Goal: Transaction & Acquisition: Purchase product/service

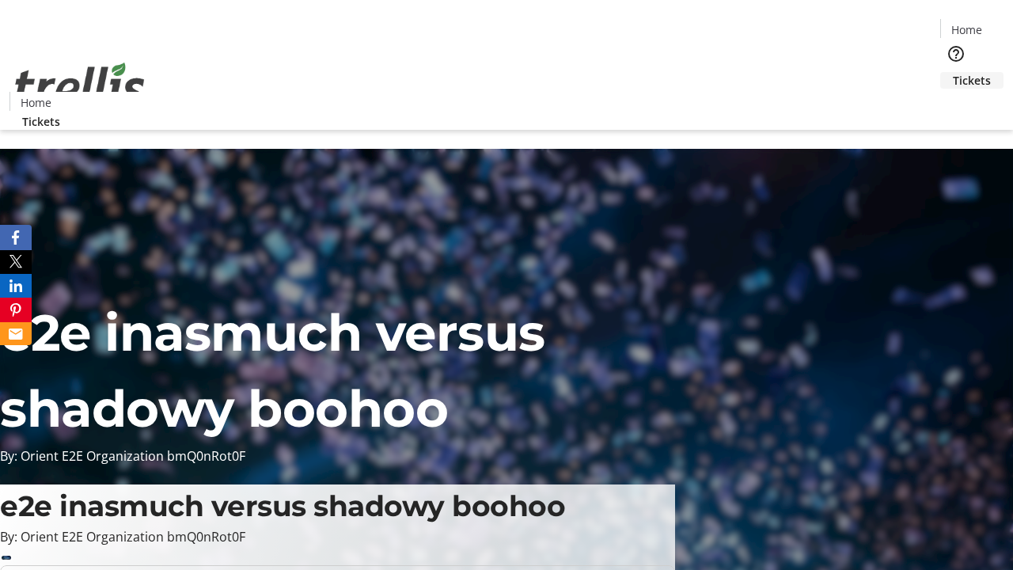
click at [953, 72] on span "Tickets" at bounding box center [972, 80] width 38 height 17
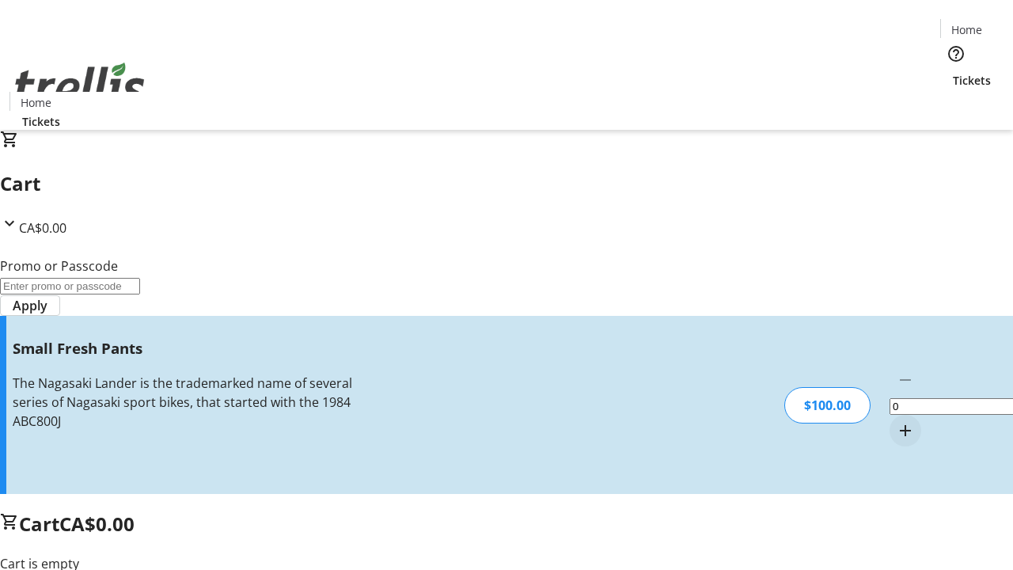
click at [896, 421] on mat-icon "Increment by one" at bounding box center [905, 430] width 19 height 19
type input "1"
type input "FREE"
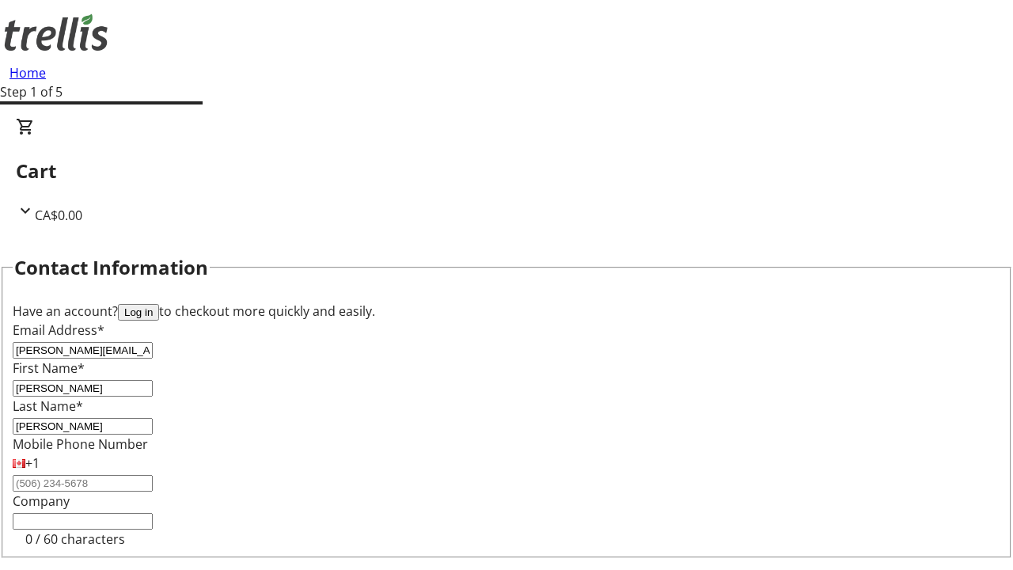
type input "[PERSON_NAME]"
